Goal: Book appointment/travel/reservation

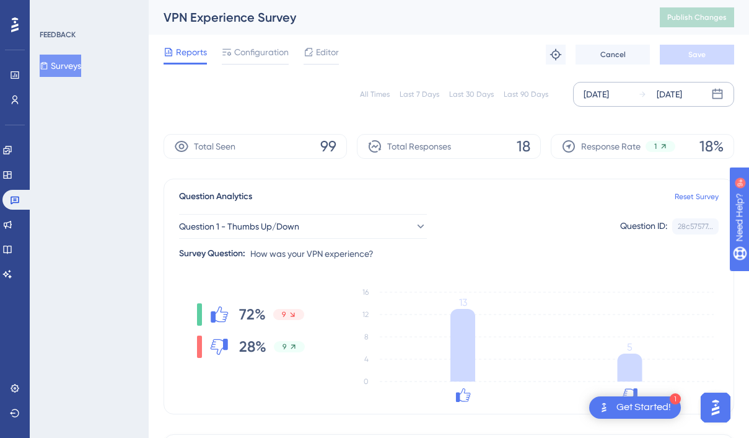
click at [708, 100] on div "[DATE] [DATE]" at bounding box center [653, 94] width 161 height 25
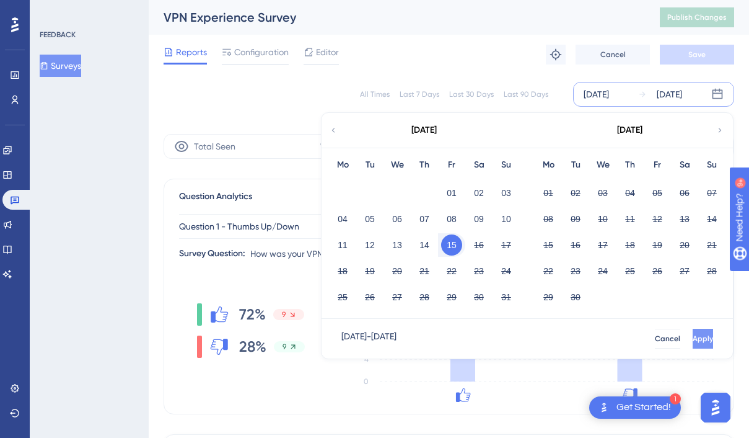
click at [693, 336] on span "Apply" at bounding box center [703, 338] width 20 height 10
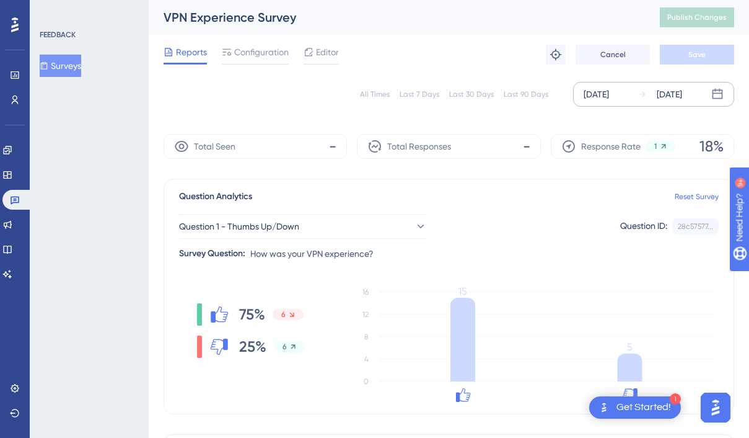
click at [671, 93] on div "[DATE]" at bounding box center [669, 94] width 25 height 15
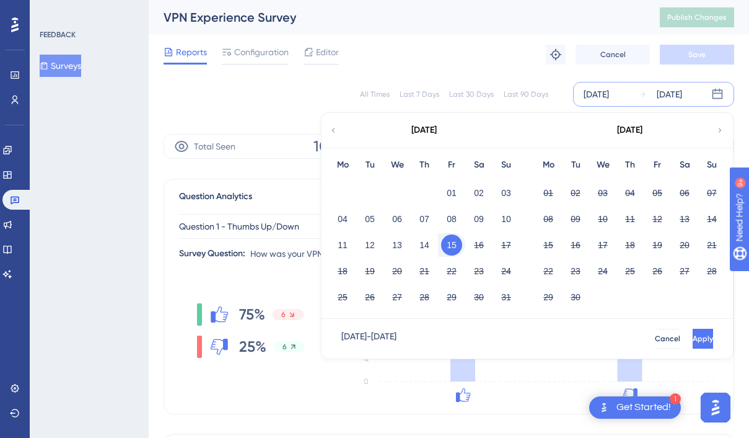
click at [464, 247] on div "15" at bounding box center [451, 245] width 27 height 24
click at [450, 245] on button "15" at bounding box center [451, 244] width 21 height 21
click at [480, 245] on button "16" at bounding box center [479, 244] width 21 height 21
click at [438, 219] on div "04 05 06 07 08 09 10" at bounding box center [424, 218] width 191 height 26
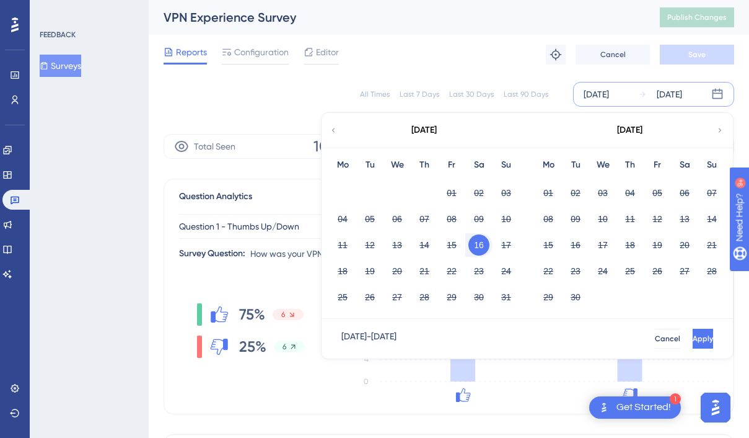
click at [486, 245] on button "16" at bounding box center [479, 244] width 21 height 21
click at [479, 221] on button "09" at bounding box center [479, 218] width 21 height 21
click at [478, 220] on button "09" at bounding box center [479, 218] width 21 height 21
click at [670, 328] on div "[DATE] - [DATE] Cancel Apply" at bounding box center [528, 339] width 412 height 40
click at [690, 332] on button "Apply" at bounding box center [701, 338] width 23 height 20
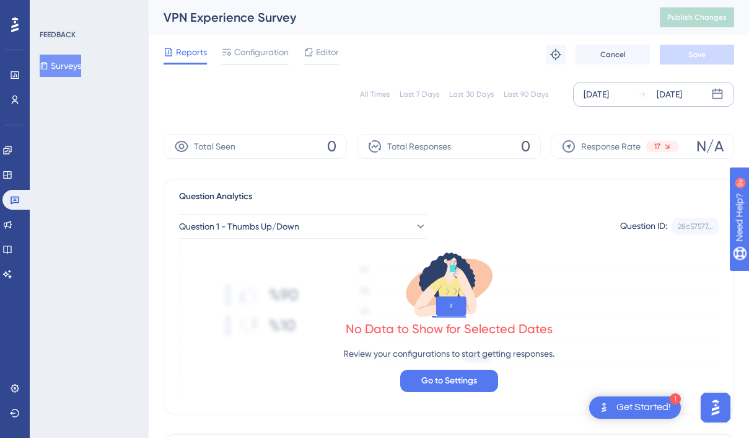
click at [682, 99] on div "[DATE]" at bounding box center [669, 94] width 25 height 15
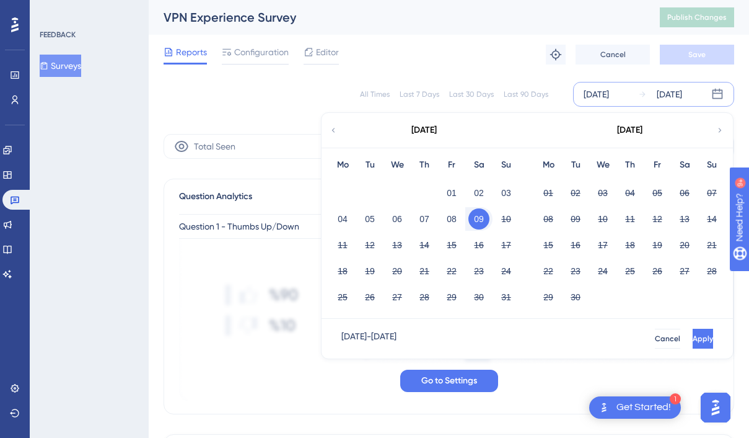
click at [480, 223] on button "09" at bounding box center [479, 218] width 21 height 21
click at [486, 250] on button "16" at bounding box center [479, 244] width 21 height 21
click at [485, 249] on button "16" at bounding box center [479, 244] width 21 height 21
click at [692, 340] on span "Apply" at bounding box center [702, 338] width 20 height 10
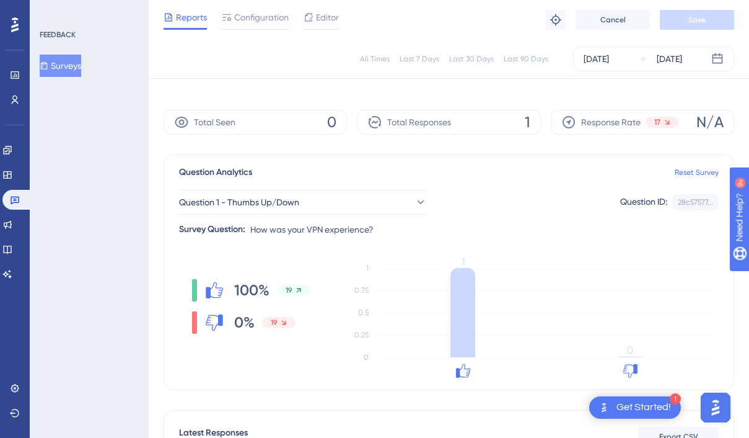
scroll to position [2, 0]
